Goal: Check status: Check status

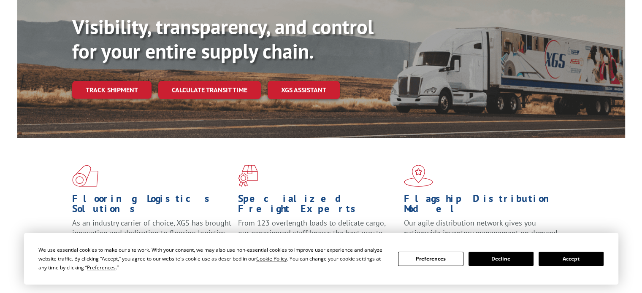
scroll to position [99, 0]
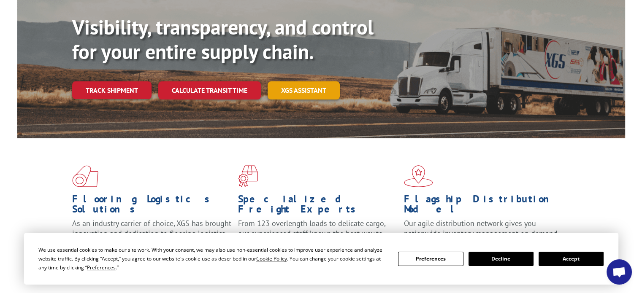
click at [310, 81] on link "XGS ASSISTANT" at bounding box center [303, 90] width 72 height 18
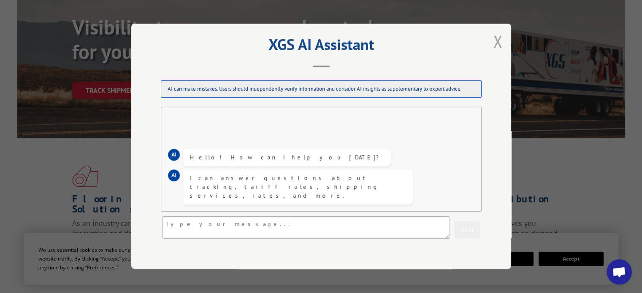
click at [490, 35] on button "Close modal" at bounding box center [497, 41] width 14 height 23
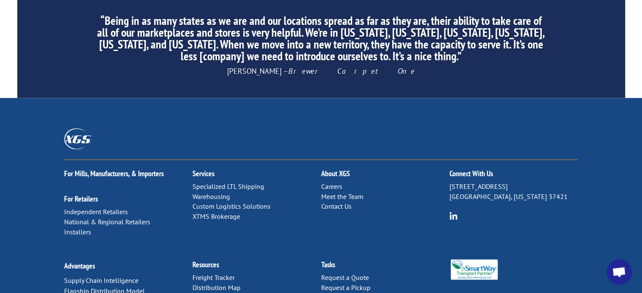
scroll to position [1375, 0]
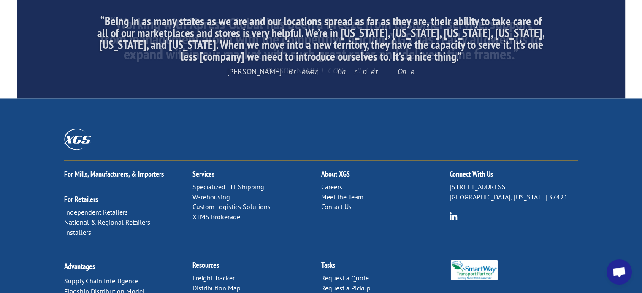
click at [346, 202] on link "Contact Us" at bounding box center [336, 206] width 30 height 8
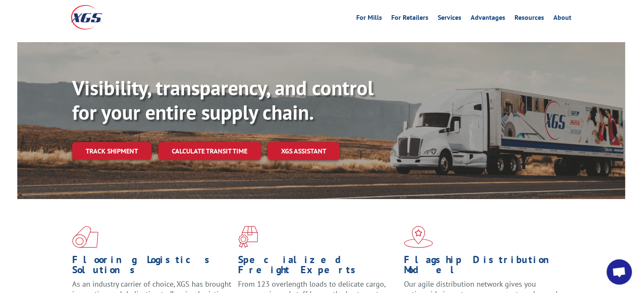
scroll to position [0, 0]
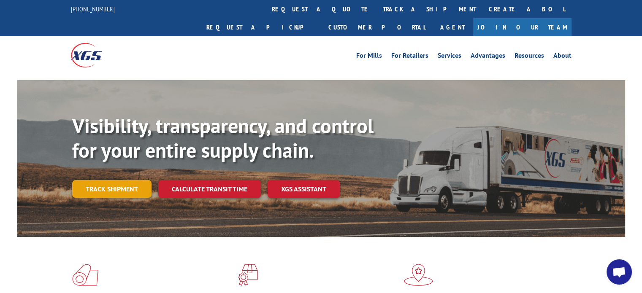
click at [95, 180] on link "Track shipment" at bounding box center [111, 189] width 79 height 18
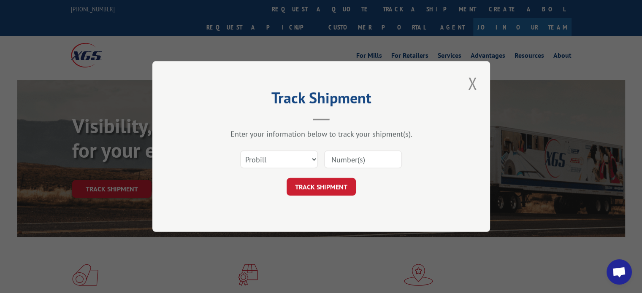
click at [340, 158] on input at bounding box center [363, 160] width 78 height 18
type input "17433888"
click at [348, 186] on button "TRACK SHIPMENT" at bounding box center [320, 187] width 69 height 18
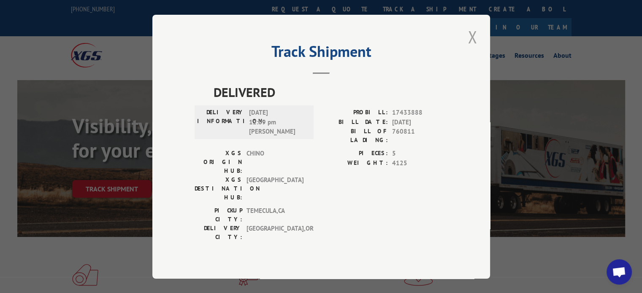
click at [472, 49] on button "Close modal" at bounding box center [472, 36] width 14 height 23
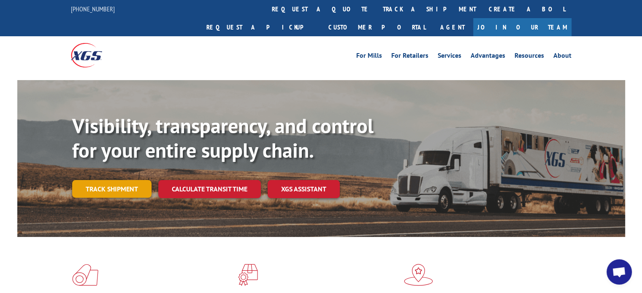
click at [114, 180] on link "Track shipment" at bounding box center [111, 189] width 79 height 18
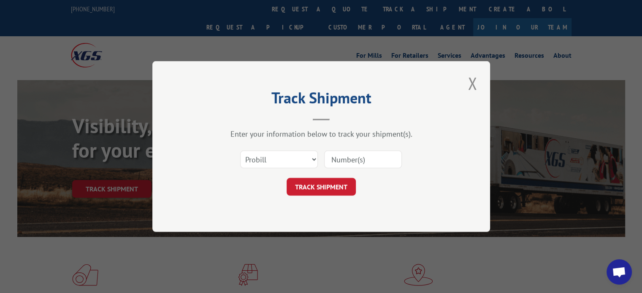
click at [354, 157] on input at bounding box center [363, 160] width 78 height 18
type input "17352448"
click at [326, 189] on button "TRACK SHIPMENT" at bounding box center [320, 187] width 69 height 18
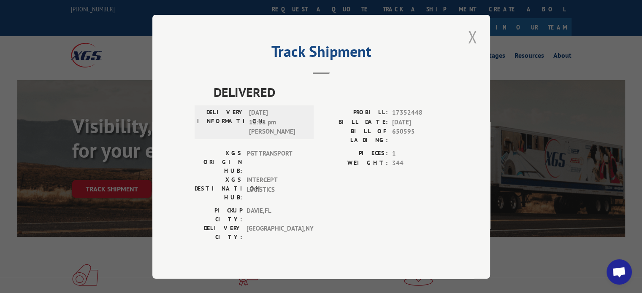
click at [473, 46] on button "Close modal" at bounding box center [472, 36] width 14 height 23
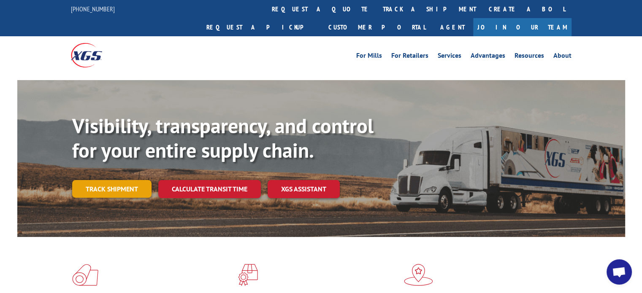
click at [121, 180] on link "Track shipment" at bounding box center [111, 189] width 79 height 18
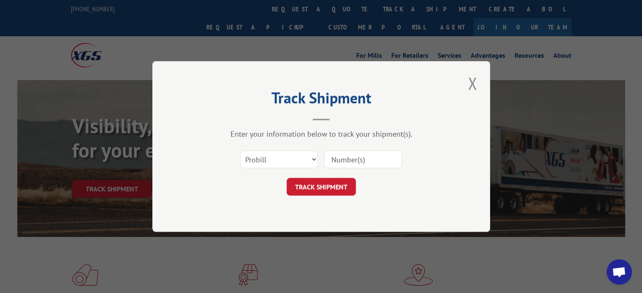
click at [379, 151] on input at bounding box center [363, 160] width 78 height 18
type input "17511294"
click at [327, 193] on button "TRACK SHIPMENT" at bounding box center [320, 187] width 69 height 18
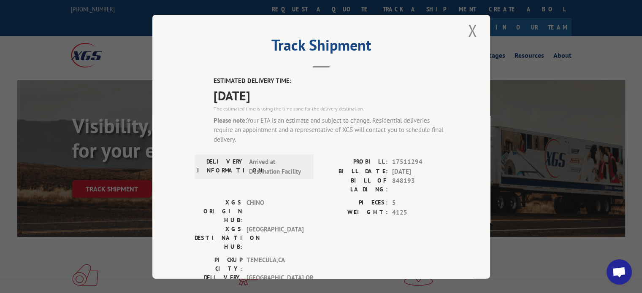
scroll to position [7, 0]
click at [470, 29] on button "Close modal" at bounding box center [472, 30] width 14 height 23
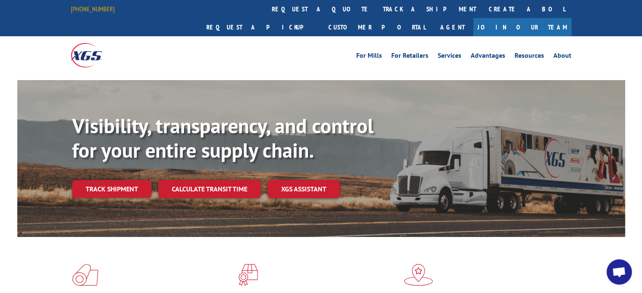
click at [98, 8] on link "[PHONE_NUMBER]" at bounding box center [93, 9] width 44 height 8
drag, startPoint x: 118, startPoint y: 11, endPoint x: 67, endPoint y: 11, distance: 51.0
click at [67, 11] on div "[PHONE_NUMBER] request a quote track a shipment Create a BOL Request a pickup C…" at bounding box center [321, 18] width 642 height 36
copy link "[PHONE_NUMBER]"
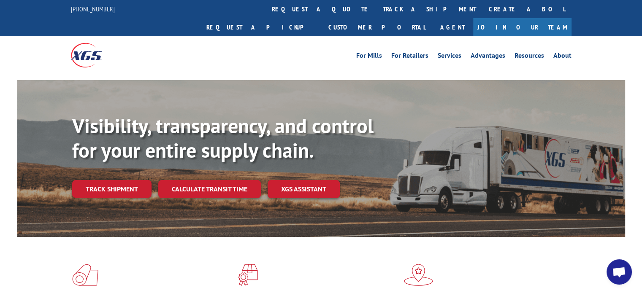
click at [159, 50] on div at bounding box center [133, 55] width 125 height 38
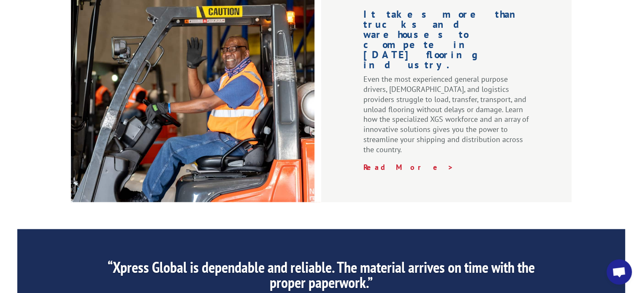
scroll to position [1376, 0]
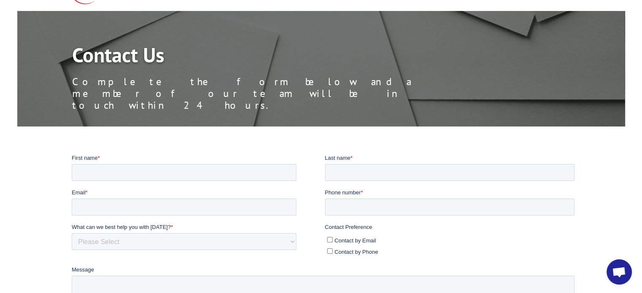
scroll to position [28, 0]
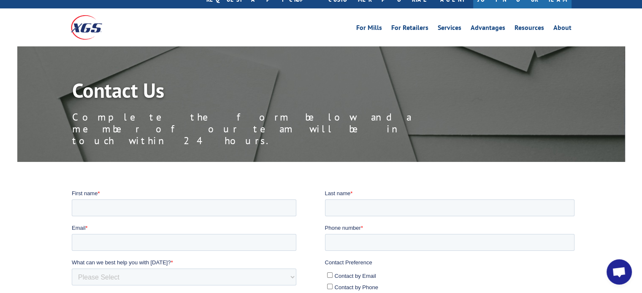
click at [345, 115] on div "Contact Us Complete the form below and a member of our team will be in touch wi…" at bounding box center [348, 121] width 553 height 82
